Goal: Obtain resource: Obtain resource

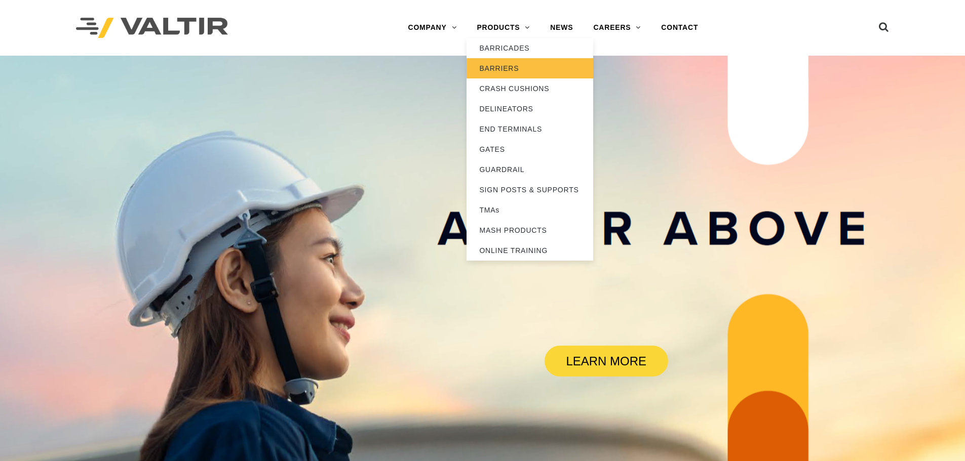
click at [522, 71] on link "BARRIERS" at bounding box center [529, 68] width 127 height 20
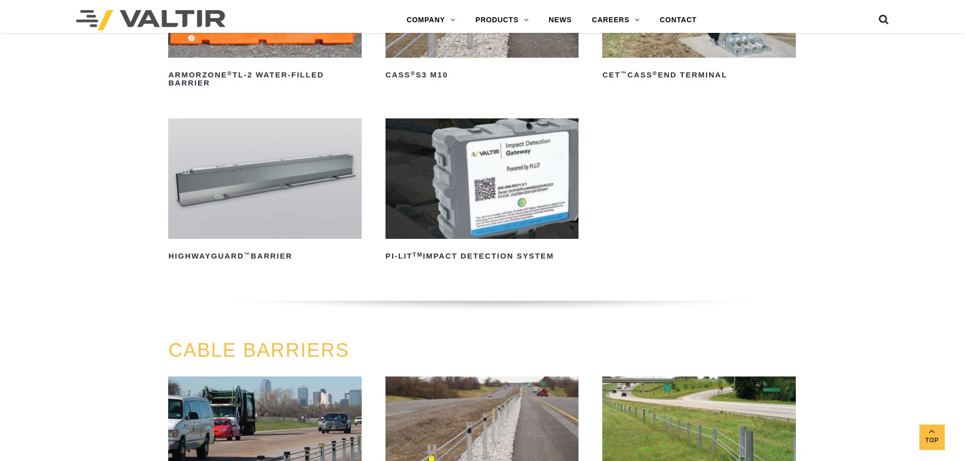
scroll to position [253, 0]
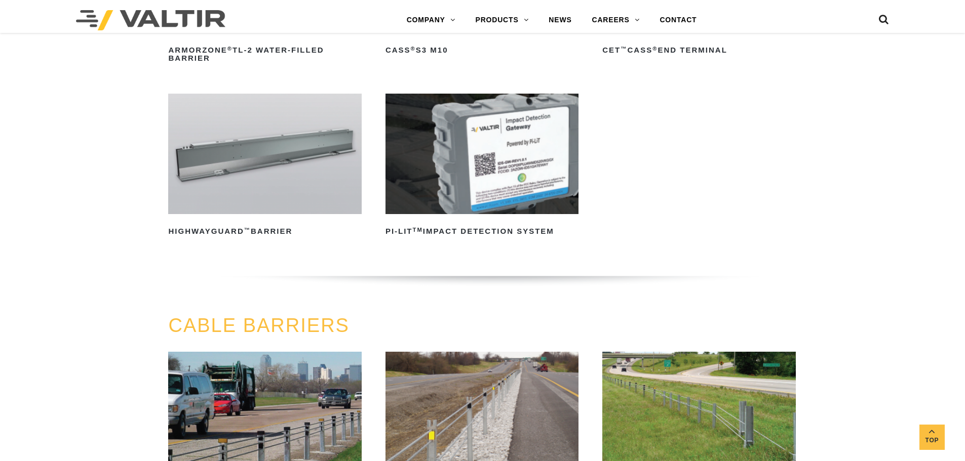
click at [306, 145] on img at bounding box center [264, 154] width 193 height 121
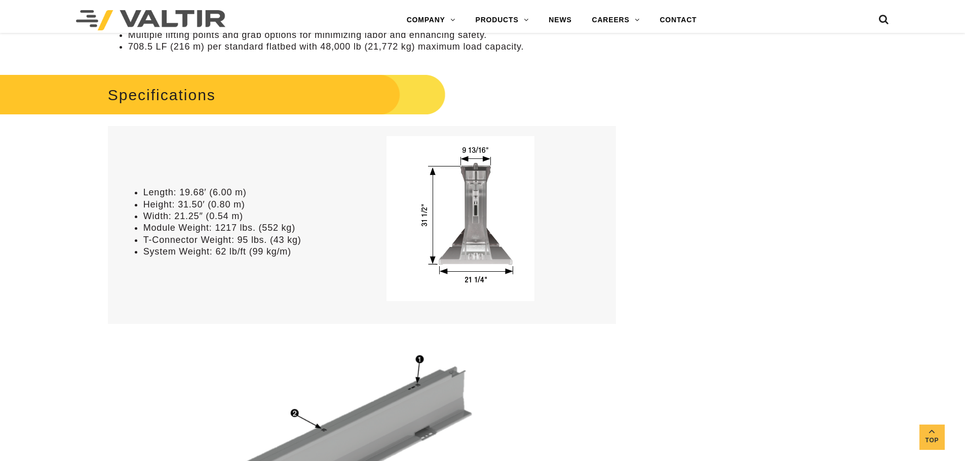
scroll to position [709, 0]
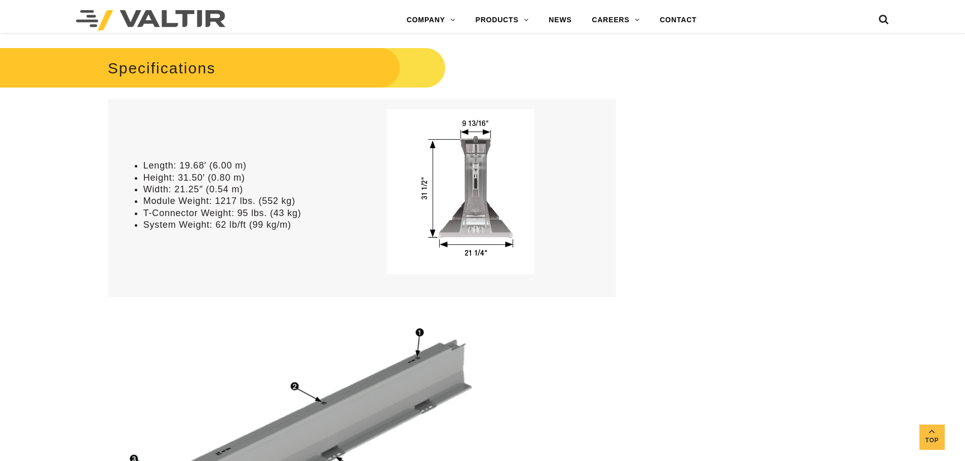
drag, startPoint x: 664, startPoint y: 220, endPoint x: 573, endPoint y: 316, distance: 132.2
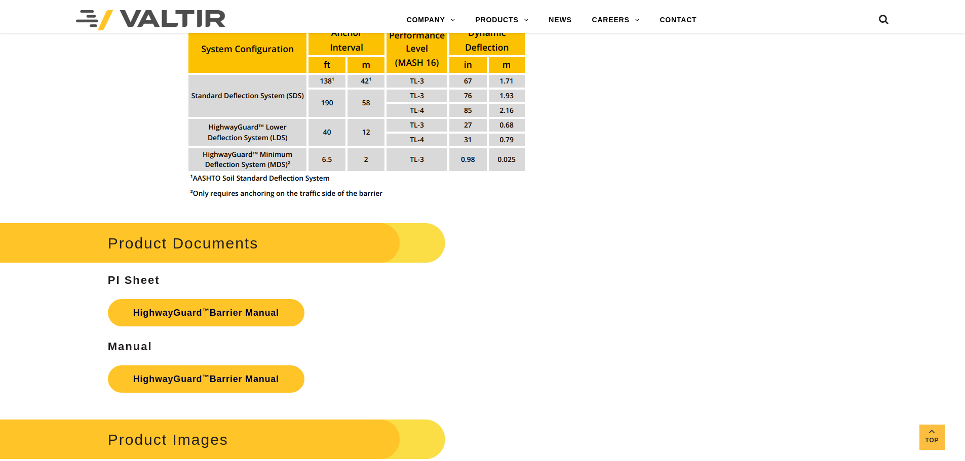
scroll to position [1317, 0]
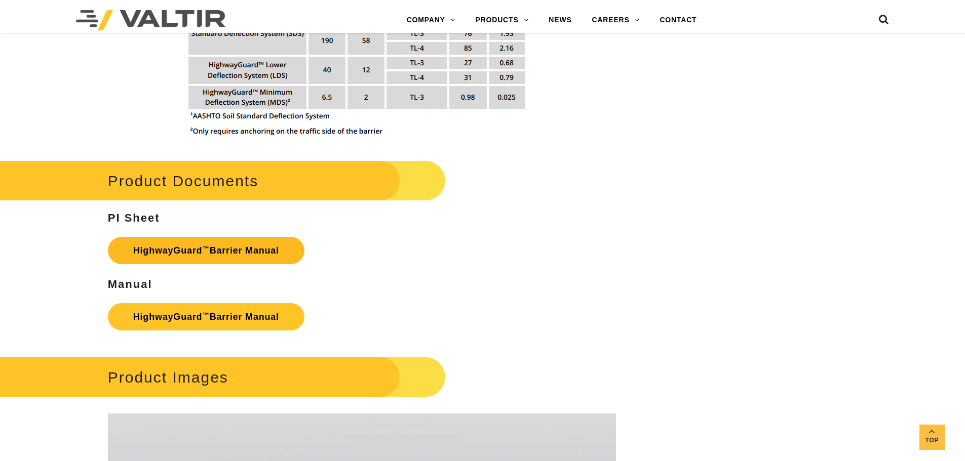
click at [247, 243] on link "HighwayGuard ™ Barrier Manual" at bounding box center [206, 250] width 197 height 27
